Goal: Communication & Community: Answer question/provide support

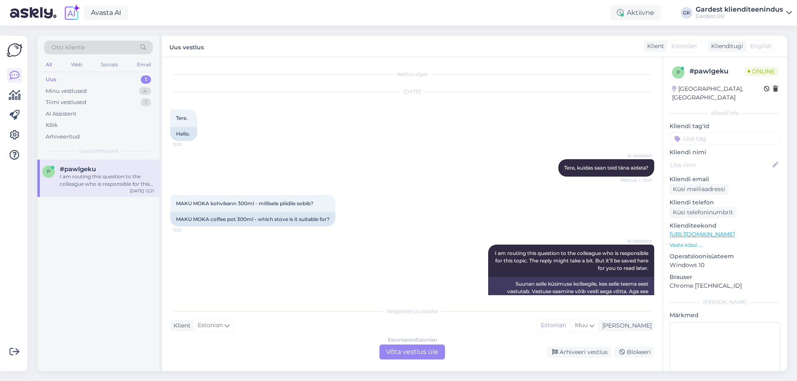
scroll to position [27, 0]
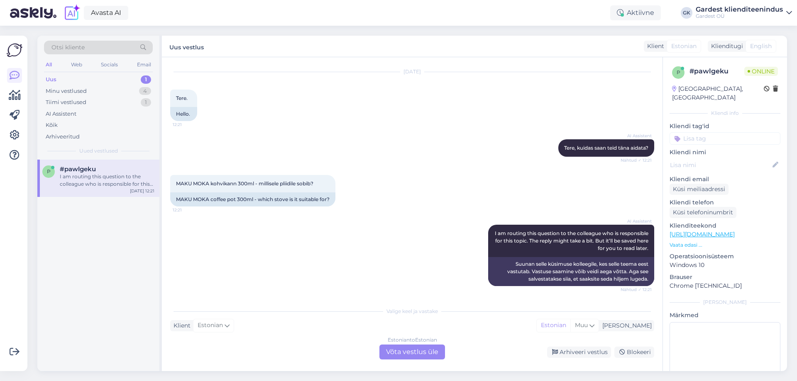
click at [423, 356] on div "Estonian to Estonian Võta vestlus üle" at bounding box center [412, 352] width 66 height 15
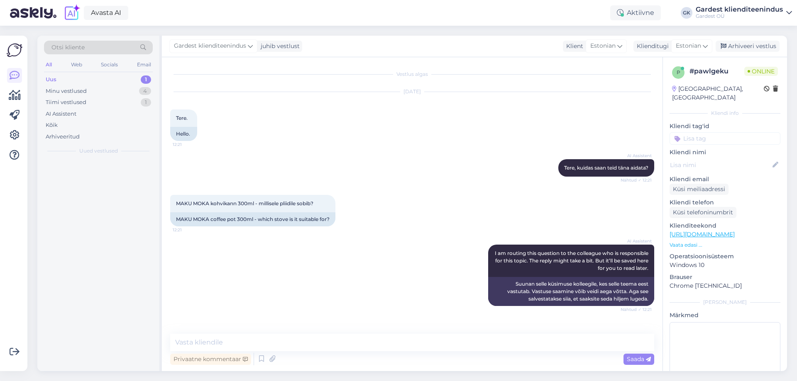
scroll to position [0, 0]
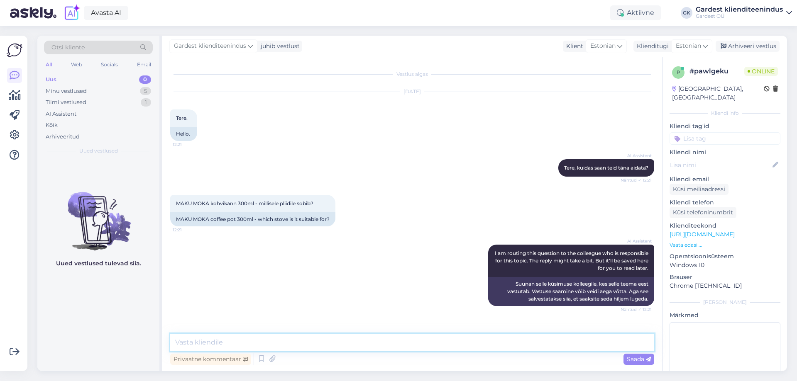
click at [390, 347] on textarea at bounding box center [412, 342] width 484 height 17
drag, startPoint x: 175, startPoint y: 202, endPoint x: 253, endPoint y: 204, distance: 78.1
click at [253, 204] on div "MAKU MOKA kohvikann 300ml - millisele pliidile sobib? 12:21" at bounding box center [252, 203] width 165 height 17
drag, startPoint x: 255, startPoint y: 204, endPoint x: 174, endPoint y: 205, distance: 80.9
click at [174, 205] on div "MAKU MOKA kohvikann 300ml - millisele pliidile sobib? 12:21" at bounding box center [252, 203] width 165 height 17
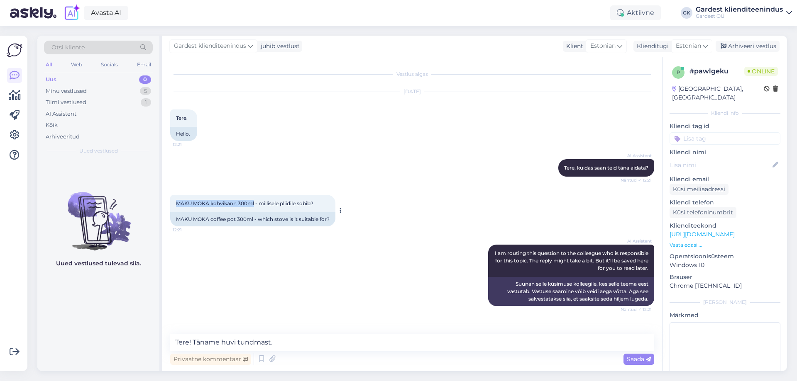
copy span "MAKU MOKA kohvikann 300ml"
click at [296, 345] on textarea "Tere! Täname huvi tundmast." at bounding box center [412, 342] width 484 height 17
paste textarea "Gaasipliidil: jah, kasutatav kindlasti. Elektriliselt tuliplaadil: jah, kasutat…"
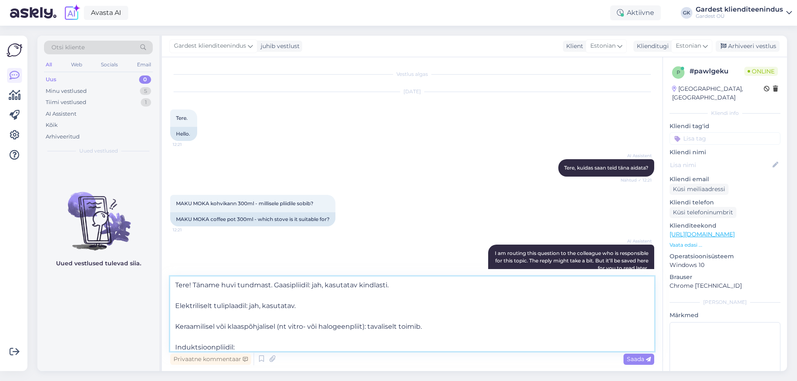
click at [275, 284] on textarea "Tere! Täname huvi tundmast. Gaasipliidil: jah, kasutatav kindlasti. Elektrilise…" at bounding box center [412, 314] width 484 height 75
drag, startPoint x: 478, startPoint y: 287, endPoint x: 391, endPoint y: 287, distance: 86.8
click at [391, 287] on textarea "Tere! Täname huvi tundmast. Kohvikann on kasutatav gaasipliidil: jah, kasutatav…" at bounding box center [412, 314] width 484 height 75
drag, startPoint x: 179, startPoint y: 307, endPoint x: 174, endPoint y: 306, distance: 5.5
click at [174, 306] on textarea "Tere! Täname huvi tundmast. Kohvikann on kasutatav gaasipliidil, Elektriliselt …" at bounding box center [412, 314] width 484 height 75
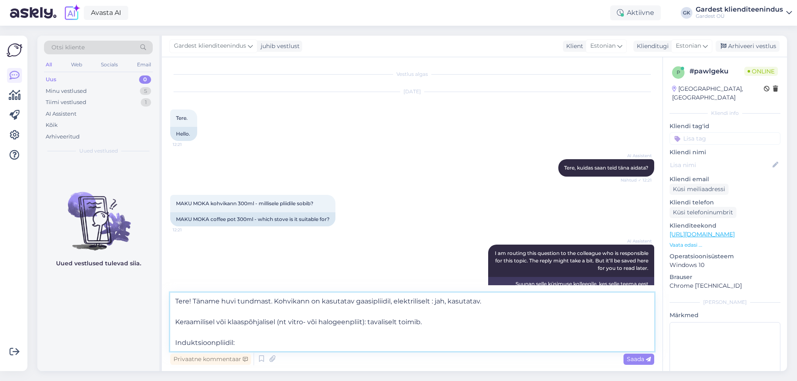
click at [390, 301] on textarea "Tere! Täname huvi tundmast. Kohvikann on kasutatav gaasipliidil, elektriliselt …" at bounding box center [412, 322] width 484 height 59
drag, startPoint x: 178, startPoint y: 322, endPoint x: 410, endPoint y: 301, distance: 232.6
click at [410, 301] on textarea "Tere! Täname huvi tundmast. Kohvikann on kasutatav gaasi, elektrilisel : jah, k…" at bounding box center [412, 322] width 484 height 59
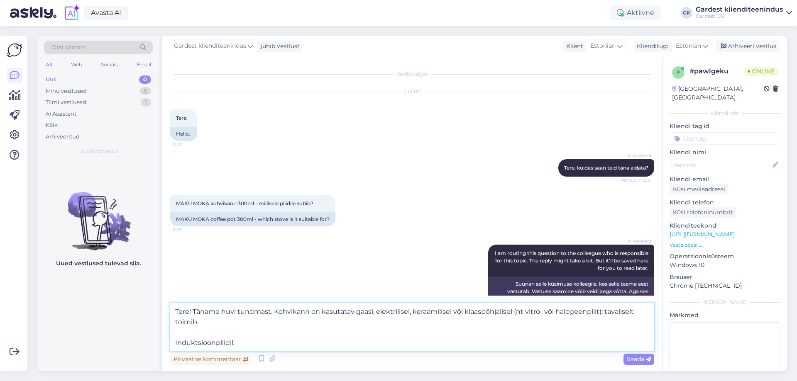
drag, startPoint x: 177, startPoint y: 342, endPoint x: 455, endPoint y: 311, distance: 279.8
click at [455, 311] on textarea "Tere! Täname huvi tundmast. Kohvikann on kasutatav gaasi, elektrilisel, keraami…" at bounding box center [412, 327] width 484 height 48
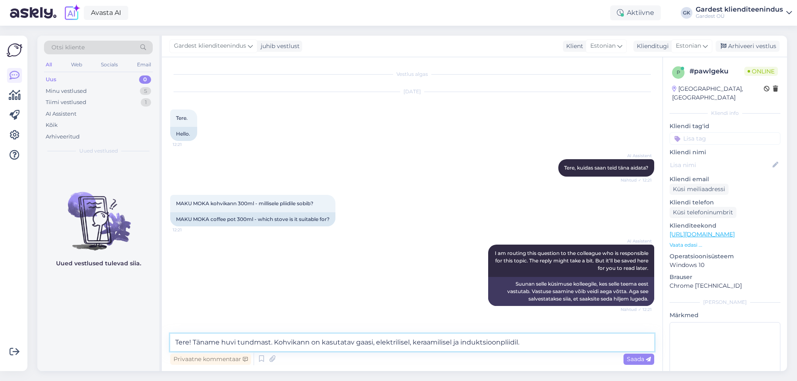
click at [372, 345] on textarea "Tere! Täname huvi tundmast. Kohvikann on kasutatav gaasi, elektrilisel, keraami…" at bounding box center [412, 342] width 484 height 17
type textarea "Tere! Täname huvi tundmast. Kohvikann on kasutatav gaasi-, elektrilisel, keraam…"
click at [648, 361] on icon at bounding box center [648, 359] width 5 height 5
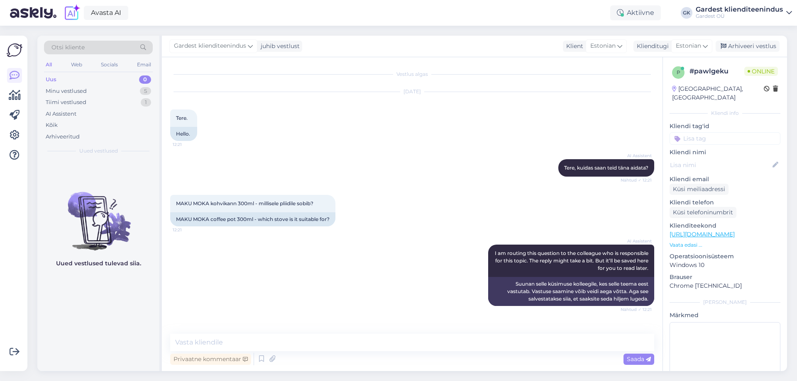
scroll to position [39, 0]
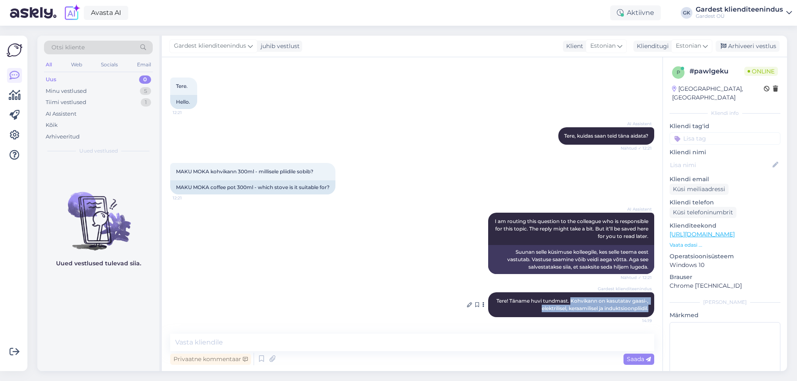
drag, startPoint x: 563, startPoint y: 301, endPoint x: 644, endPoint y: 310, distance: 81.5
click at [644, 310] on div "Gardest klienditeenindus Tere! Täname huvi tundmast. Kohvikann on kasutatav gaa…" at bounding box center [571, 305] width 166 height 25
copy span "Kohvikann on kasutatav gaasi-, elektrilisel, keraamilisel ja induktsioonpliidil."
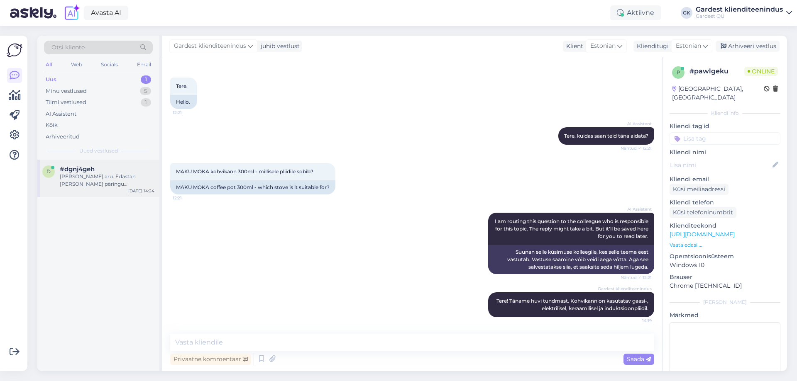
click at [102, 178] on div "[PERSON_NAME] aru. Edastan [PERSON_NAME] päringu klienditeenindajale, kes uurib…" at bounding box center [107, 180] width 95 height 15
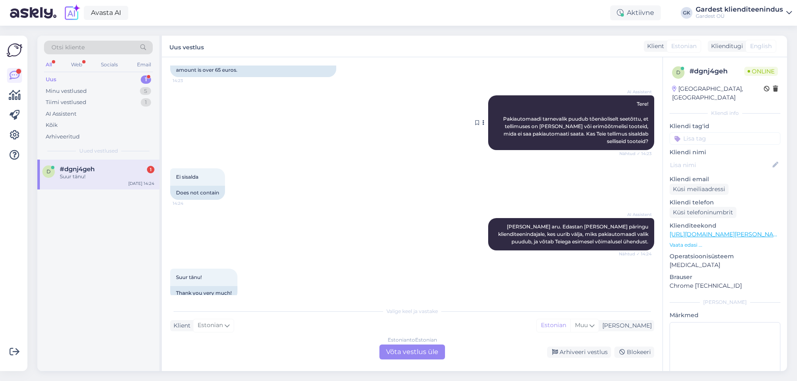
scroll to position [115, 0]
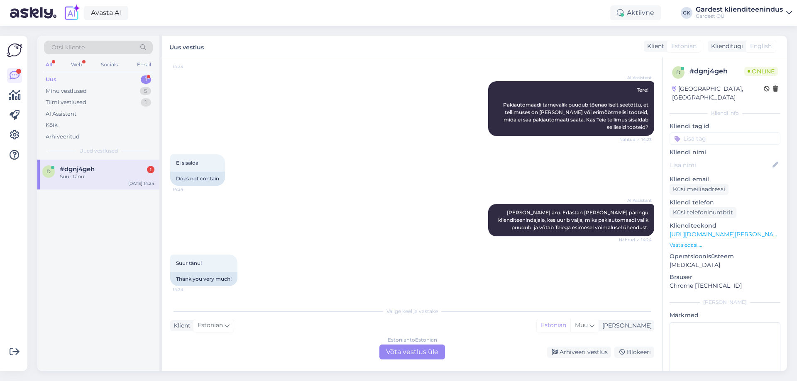
click at [419, 353] on div "Estonian to Estonian Võta vestlus üle" at bounding box center [412, 352] width 66 height 15
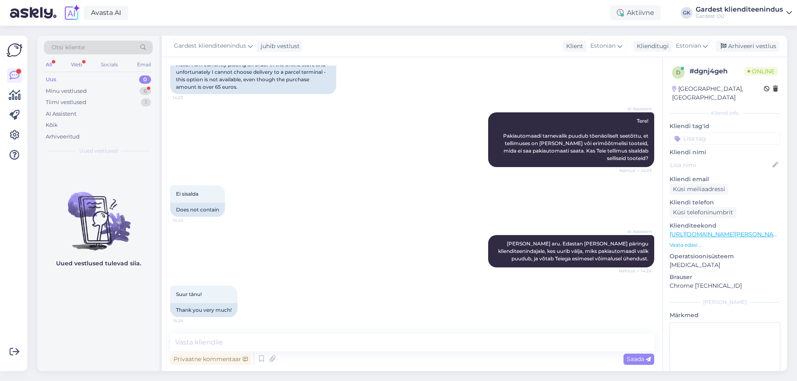
drag, startPoint x: 387, startPoint y: 353, endPoint x: 387, endPoint y: 342, distance: 10.8
click at [387, 353] on div "Privaatne kommentaar Saada" at bounding box center [412, 360] width 484 height 16
click at [387, 342] on textarea at bounding box center [412, 342] width 484 height 17
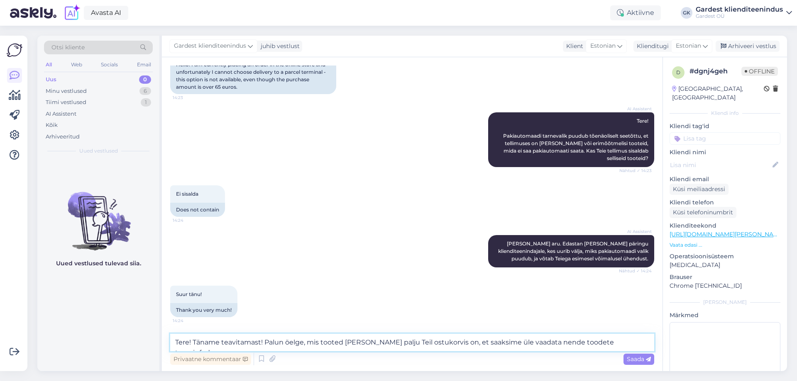
click at [440, 342] on textarea "Tere! Täname teavitamast! Palun öelge, mis tooted [PERSON_NAME] palju Teil ostu…" at bounding box center [412, 342] width 484 height 17
type textarea "Tere! Täname teavitamast! Palun öelge, mis tooted [PERSON_NAME] palju Teil on o…"
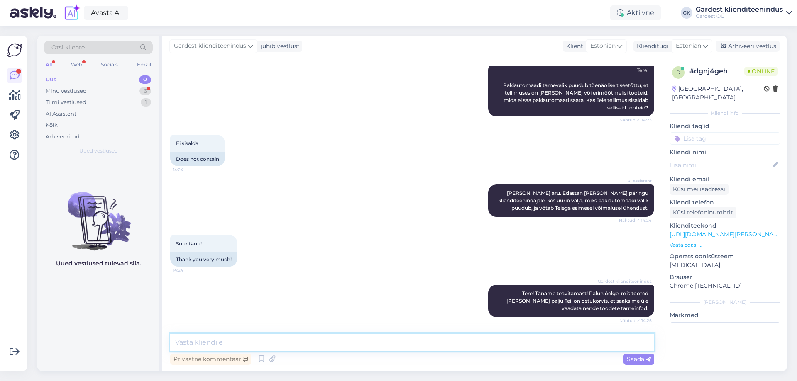
scroll to position [171, 0]
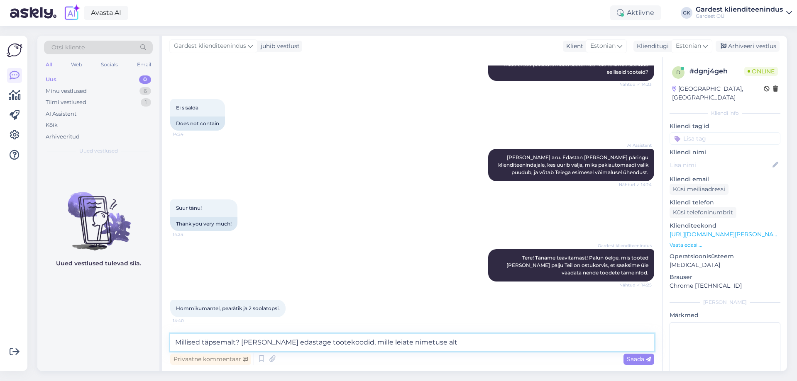
type textarea "Millised täpsemalt? [PERSON_NAME] edastage tootekoodid, mille leiate nimetuse a…"
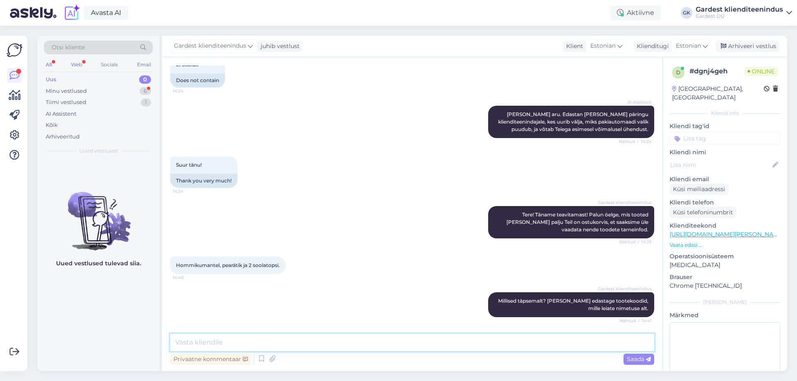
scroll to position [249, 0]
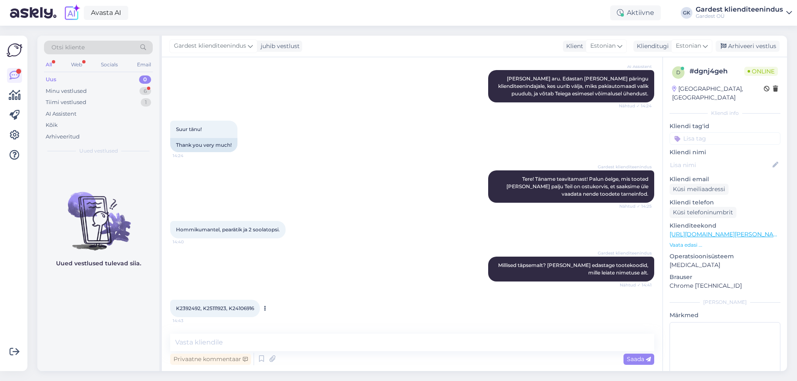
click at [198, 310] on span "K2392492, K25111923, K24106916" at bounding box center [215, 309] width 78 height 6
drag, startPoint x: 200, startPoint y: 310, endPoint x: 172, endPoint y: 310, distance: 27.4
click at [172, 310] on div "K2392492, K25111923, K24106916 14:43" at bounding box center [215, 308] width 90 height 17
copy span "K2392492"
drag, startPoint x: 205, startPoint y: 309, endPoint x: 226, endPoint y: 310, distance: 20.3
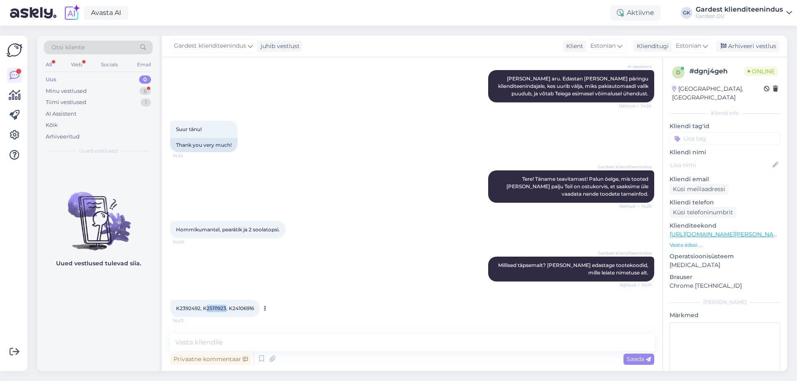
click at [226, 310] on span "K2392492, K25111923, K24106916" at bounding box center [215, 309] width 78 height 6
copy span "25111923"
drag, startPoint x: 254, startPoint y: 307, endPoint x: 233, endPoint y: 306, distance: 20.8
click at [233, 306] on span "K2392492, K25111923, K24106916" at bounding box center [215, 309] width 78 height 6
copy span "24106916"
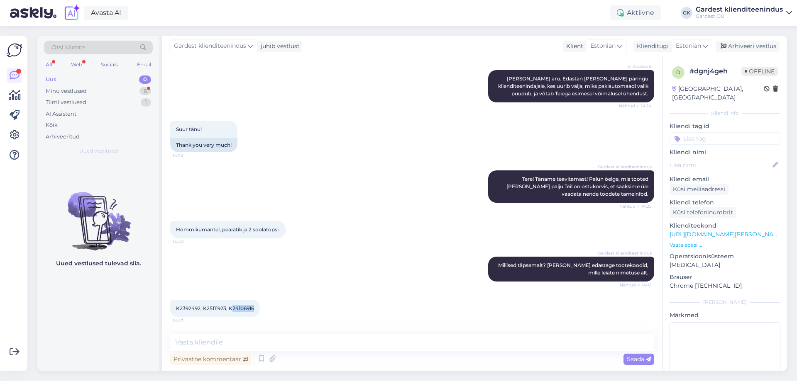
copy span "24106916"
drag, startPoint x: 208, startPoint y: 308, endPoint x: 226, endPoint y: 307, distance: 17.5
click at [226, 307] on span "K2392492, K25111923, K24106916" at bounding box center [215, 309] width 78 height 6
copy span "5111923"
click at [282, 347] on textarea at bounding box center [412, 342] width 484 height 17
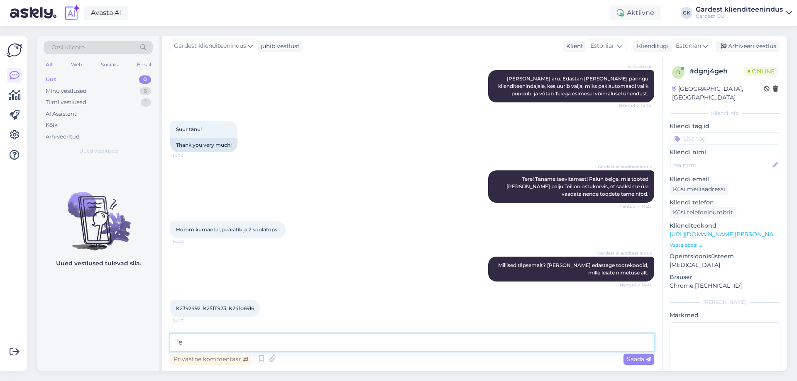
type textarea "T"
click at [179, 343] on textarea "Vaatasime tooted [PERSON_NAME] nüüd on võimalik Teil ostukorvis valida tarnevii…" at bounding box center [412, 342] width 484 height 17
click at [526, 340] on textarea "Täname, vaatasime tooted [PERSON_NAME] nüüd on võimalik Teil ostukorvis valida …" at bounding box center [412, 342] width 484 height 17
type textarea "Täname, vaatasime tooted [PERSON_NAME] nüüd on võimalik Teil ostukorvis valida …"
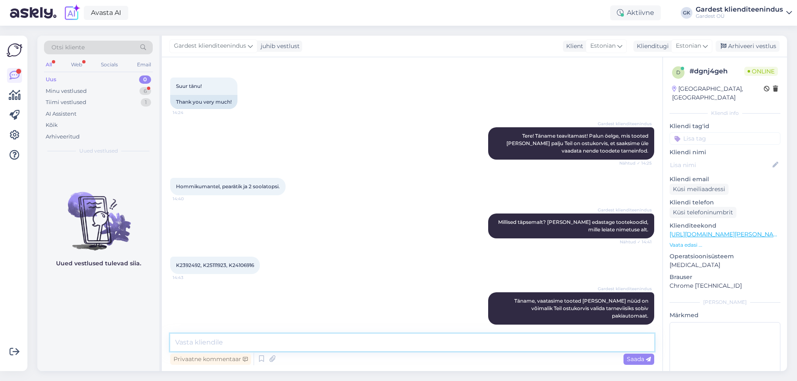
scroll to position [328, 0]
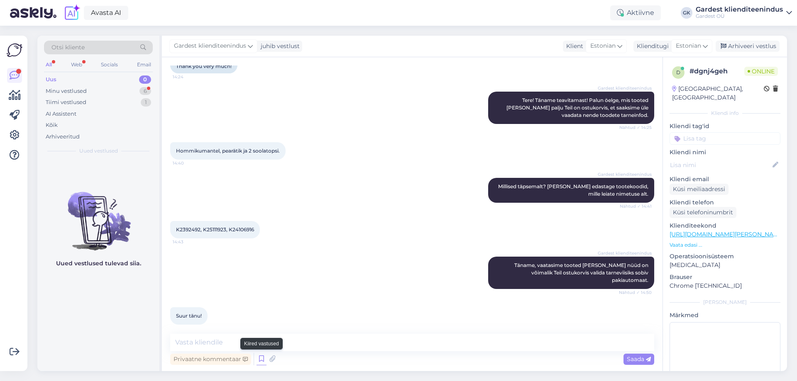
click at [261, 356] on icon at bounding box center [262, 359] width 10 height 12
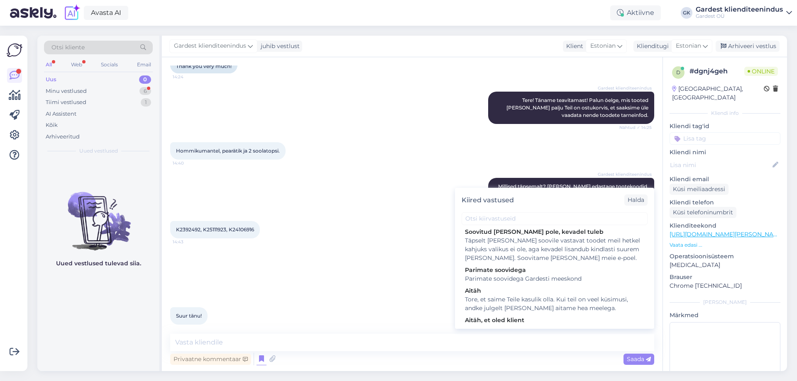
scroll to position [0, 0]
click at [586, 301] on div "Tore, et saime Teile kasulik olla. Kui teil on veel küsimusi, andke julgelt [PE…" at bounding box center [554, 306] width 179 height 17
type textarea "Tore, et saime Teile kasulik olla. Kui teil on veel küsimusi, andke julgelt [PE…"
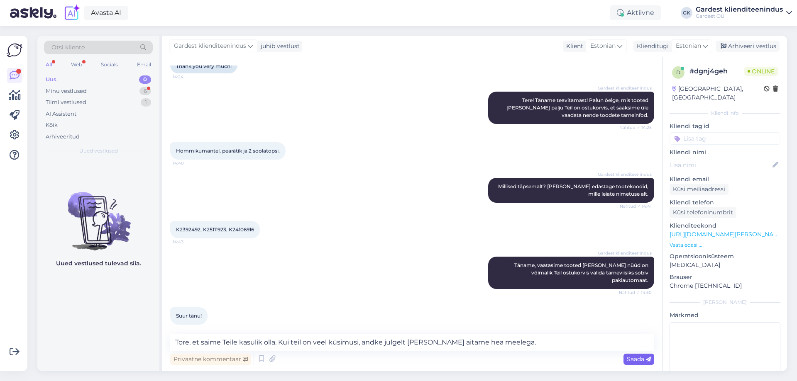
click at [644, 361] on span "Saada" at bounding box center [639, 359] width 24 height 7
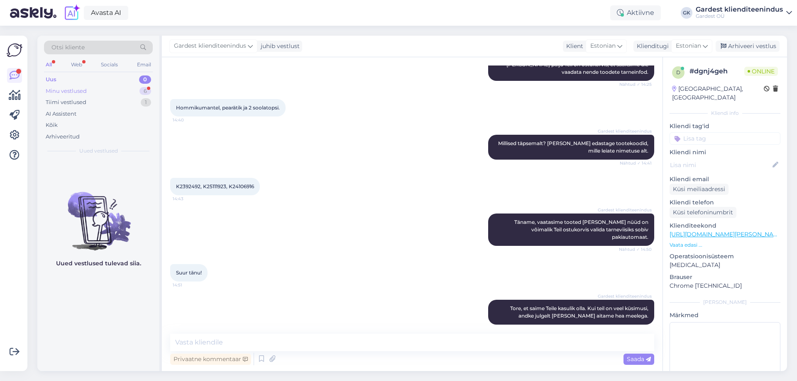
click at [55, 86] on div "Minu vestlused 6" at bounding box center [98, 92] width 109 height 12
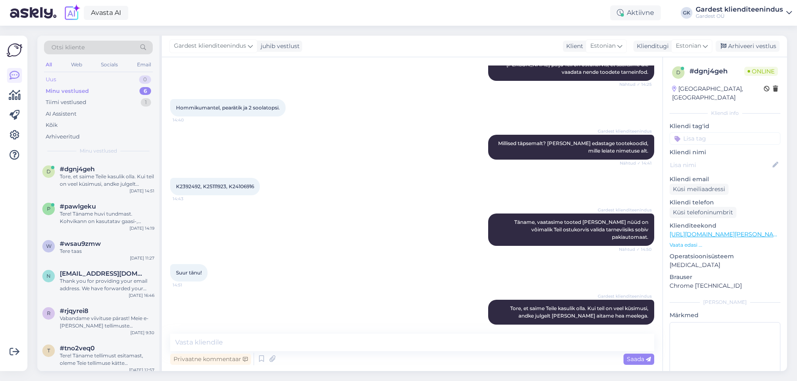
click at [72, 81] on div "Uus 0" at bounding box center [98, 80] width 109 height 12
